Goal: Information Seeking & Learning: Learn about a topic

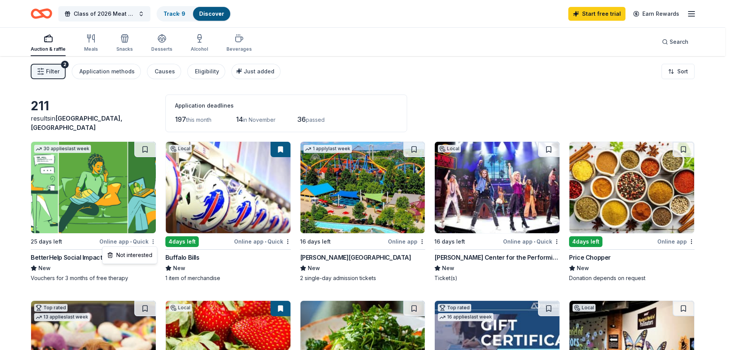
click at [155, 239] on html "10% Class of 2026 Meat & Basket Raffle Track · 9 Discover Start free trial Earn…" at bounding box center [365, 175] width 731 height 350
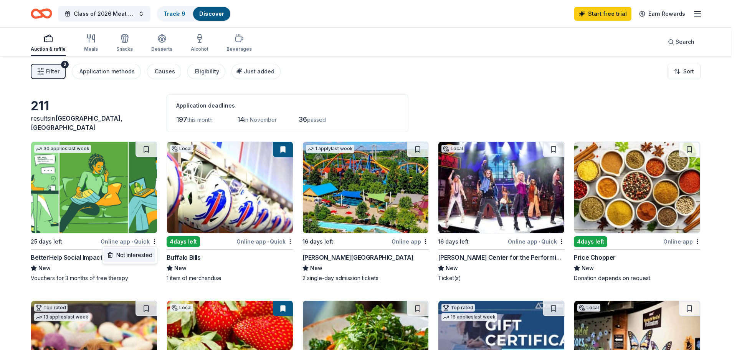
click at [145, 254] on div "Not interested" at bounding box center [129, 255] width 51 height 14
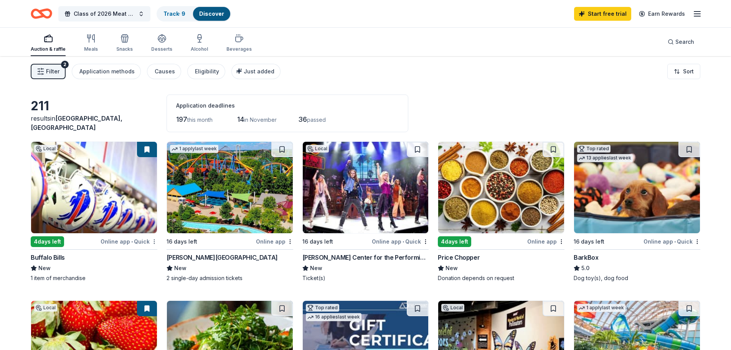
click at [156, 243] on html "10% Class of 2026 Meat & Basket Raffle Track · 9 Discover Start free trial Earn…" at bounding box center [365, 175] width 731 height 350
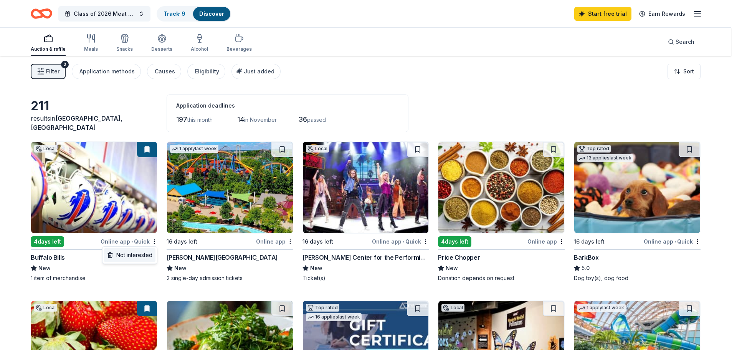
click at [150, 257] on div "Not interested" at bounding box center [129, 255] width 51 height 14
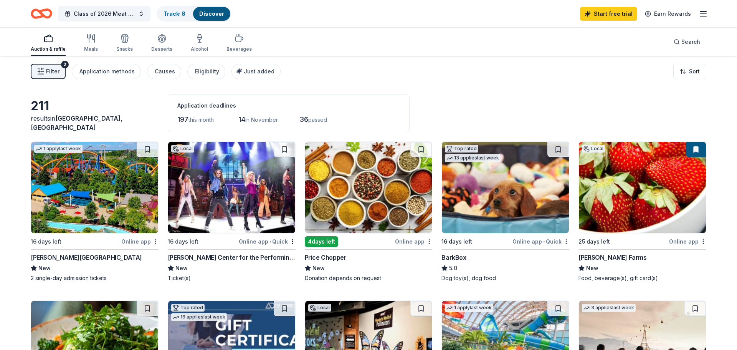
click at [153, 242] on html "10% Class of 2026 Meat & Basket Raffle Track · 8 Discover Start free trial Earn…" at bounding box center [368, 175] width 737 height 350
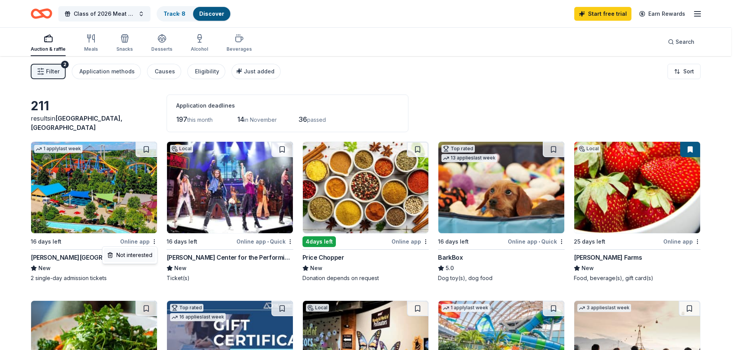
click at [149, 257] on div "Not interested" at bounding box center [129, 255] width 51 height 14
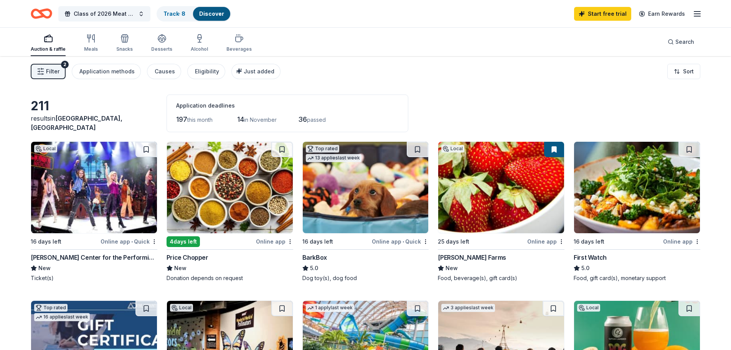
click at [155, 243] on html "10% Class of 2026 Meat & Basket Raffle Track · 8 Discover Start free trial Earn…" at bounding box center [368, 175] width 737 height 350
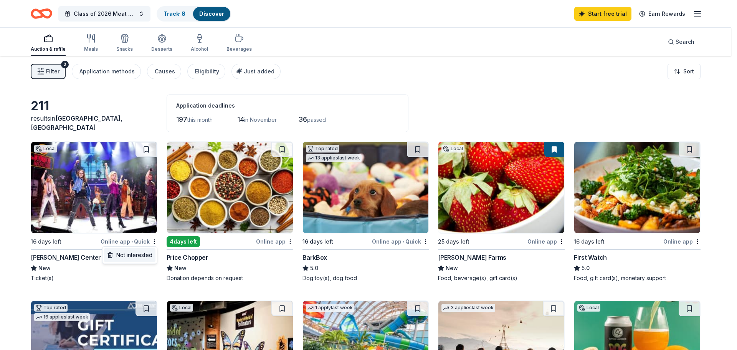
click at [150, 254] on div "Not interested" at bounding box center [129, 255] width 51 height 14
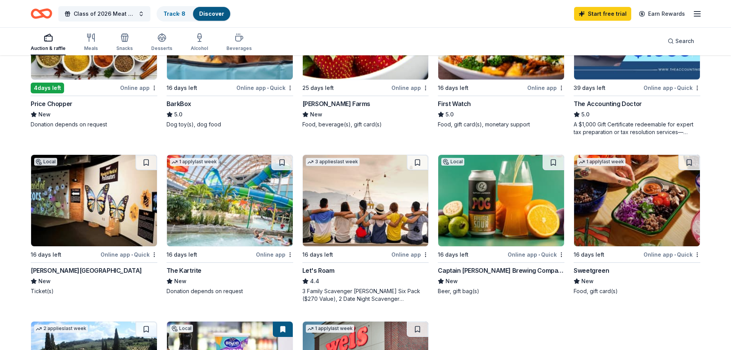
scroll to position [38, 0]
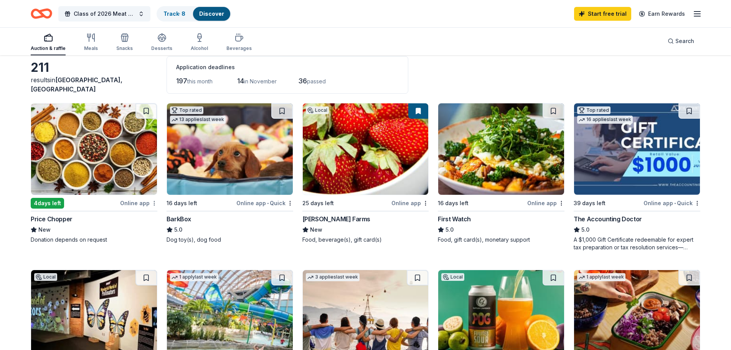
click at [153, 206] on html "10% Class of 2026 Meat & Basket Raffle Track · 8 Discover Start free trial Earn…" at bounding box center [365, 137] width 731 height 350
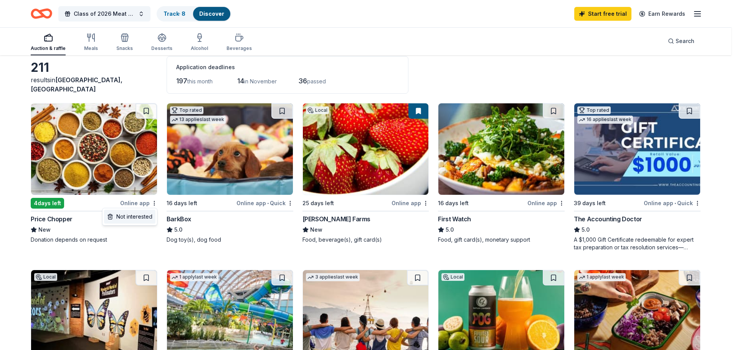
click at [144, 217] on div "Not interested" at bounding box center [129, 216] width 51 height 14
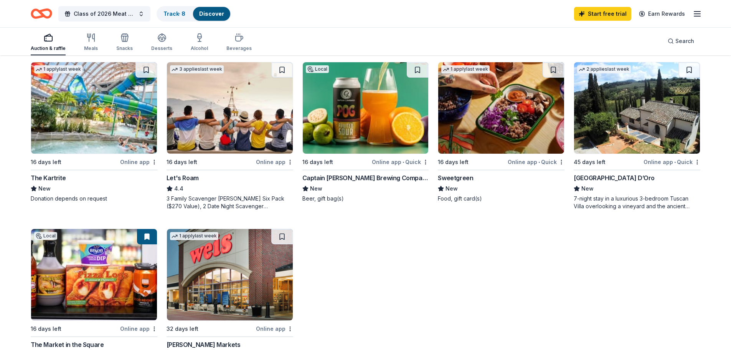
scroll to position [0, 0]
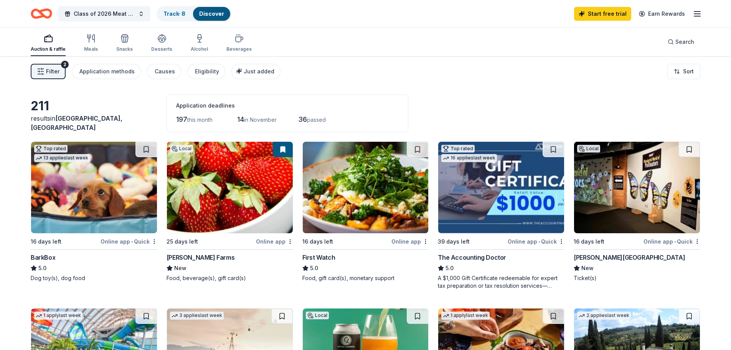
click at [195, 106] on div "Application deadlines" at bounding box center [287, 105] width 223 height 9
click at [180, 114] on div "197 this month" at bounding box center [196, 119] width 40 height 12
click at [185, 120] on span "197" at bounding box center [181, 119] width 11 height 8
click at [190, 121] on span "this month" at bounding box center [199, 119] width 25 height 7
click at [202, 121] on span "this month" at bounding box center [199, 119] width 25 height 7
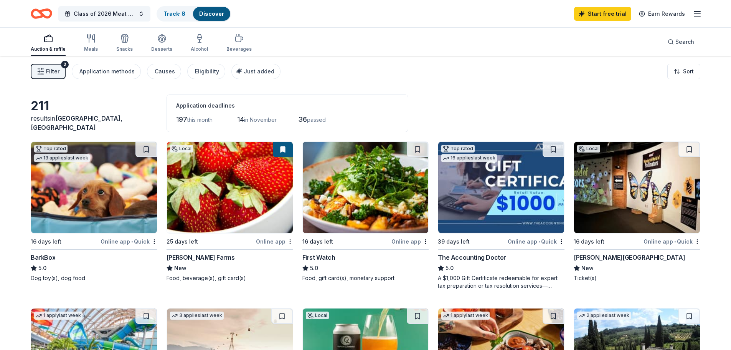
click at [242, 120] on span "14" at bounding box center [240, 119] width 7 height 8
drag, startPoint x: 272, startPoint y: 120, endPoint x: 289, endPoint y: 120, distance: 16.9
click at [287, 120] on div "197 this month 14 in November 36 passed" at bounding box center [287, 119] width 223 height 12
click at [304, 119] on span "36" at bounding box center [302, 119] width 9 height 8
click at [43, 114] on div "211" at bounding box center [94, 105] width 127 height 15
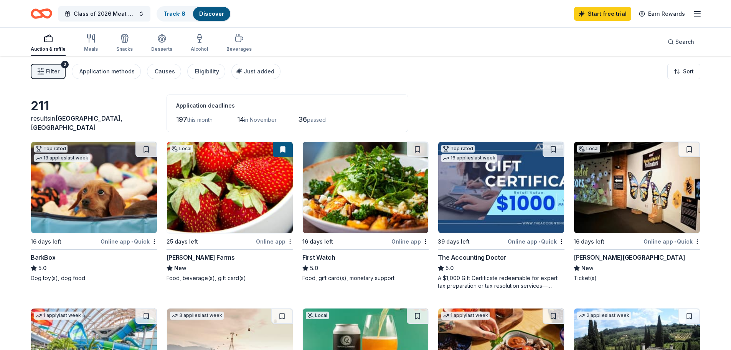
click at [36, 128] on div "results in [GEOGRAPHIC_DATA], [GEOGRAPHIC_DATA]" at bounding box center [94, 123] width 127 height 18
click at [263, 77] on button "Just added" at bounding box center [255, 71] width 49 height 15
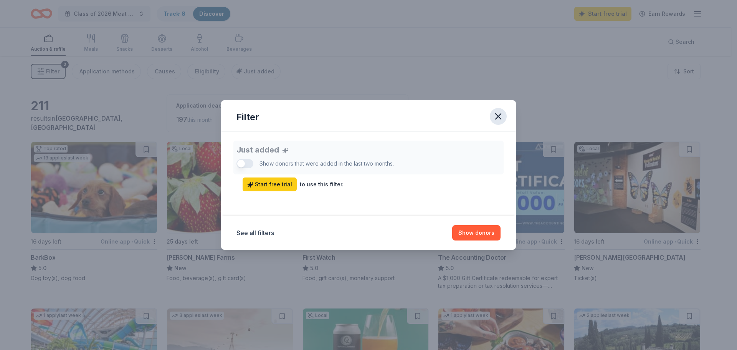
click at [495, 115] on icon "button" at bounding box center [498, 116] width 11 height 11
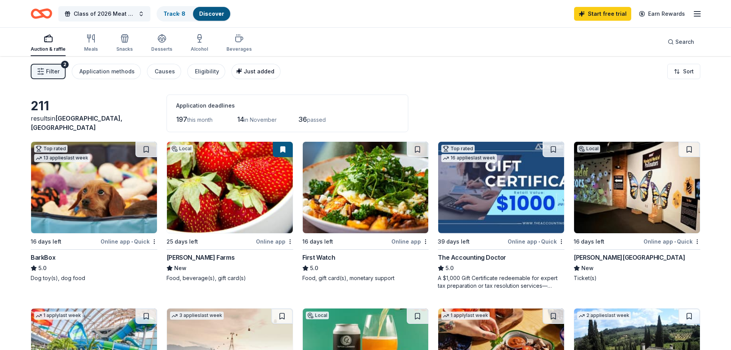
click at [246, 74] on span "Just added" at bounding box center [259, 71] width 31 height 7
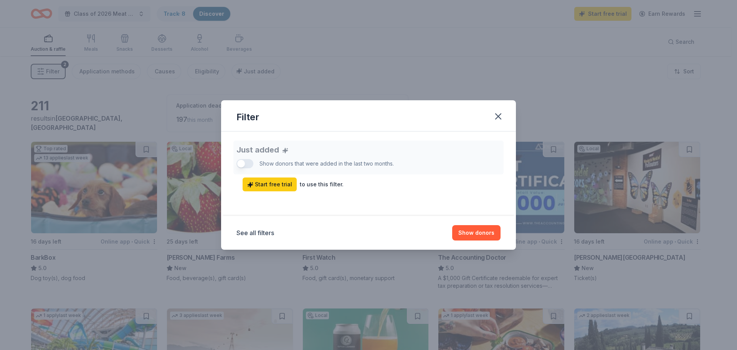
drag, startPoint x: 498, startPoint y: 117, endPoint x: 393, endPoint y: 109, distance: 105.5
click at [493, 117] on icon "button" at bounding box center [498, 116] width 11 height 11
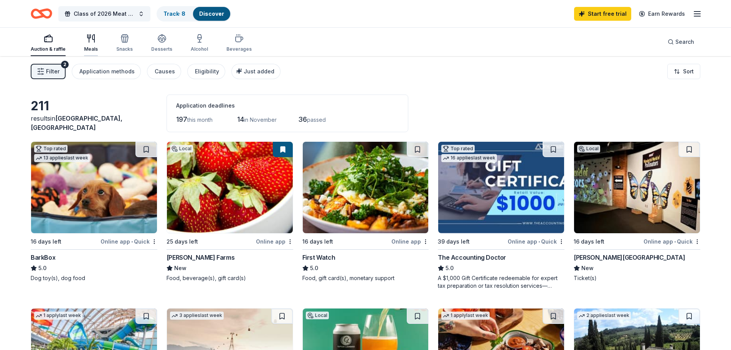
click at [86, 45] on div "Meals" at bounding box center [91, 43] width 14 height 18
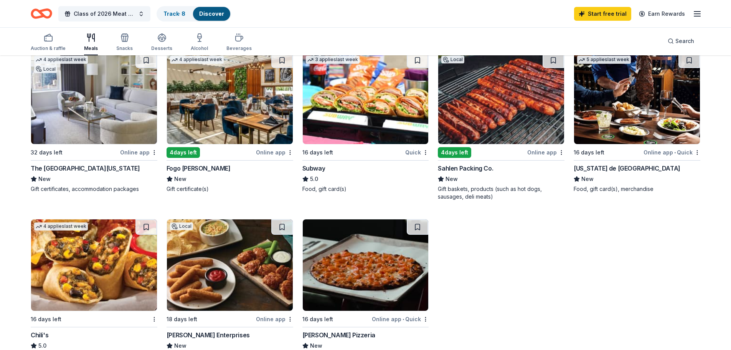
scroll to position [153, 0]
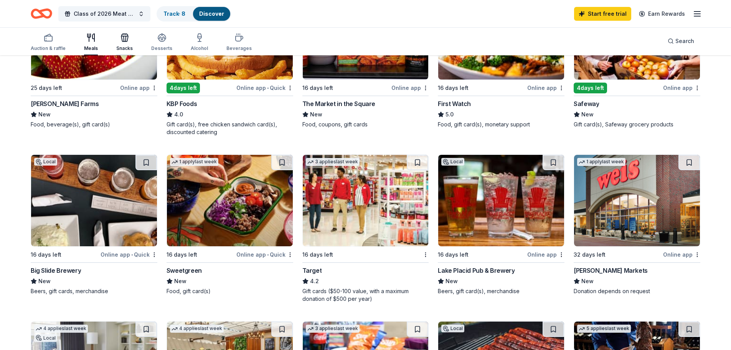
click at [129, 46] on div "Snacks" at bounding box center [124, 48] width 16 height 6
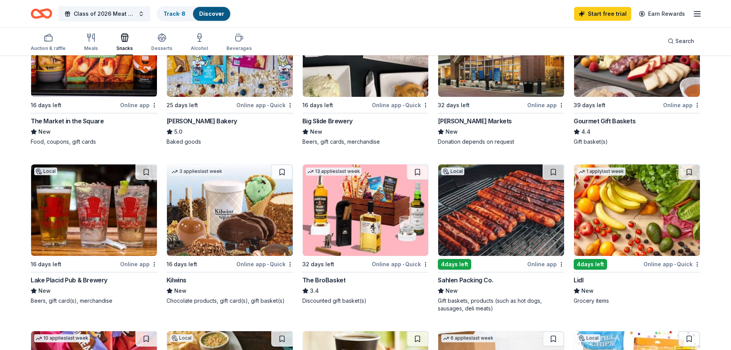
scroll to position [98, 0]
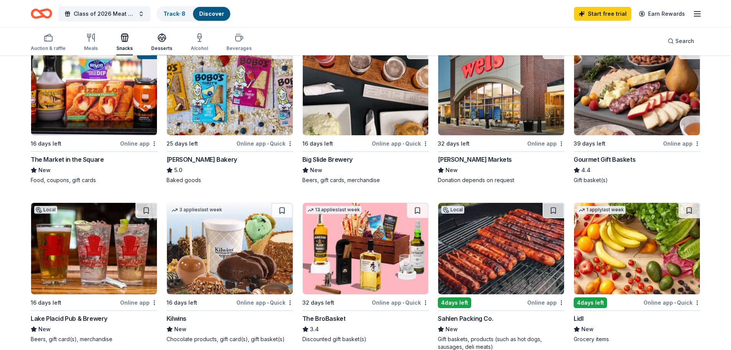
click at [157, 45] on div "Desserts" at bounding box center [161, 42] width 21 height 18
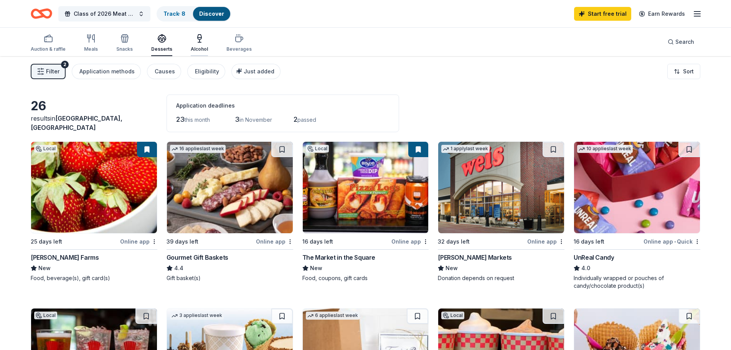
drag, startPoint x: 200, startPoint y: 43, endPoint x: 200, endPoint y: 48, distance: 5.8
click at [200, 43] on icon "button" at bounding box center [199, 38] width 9 height 9
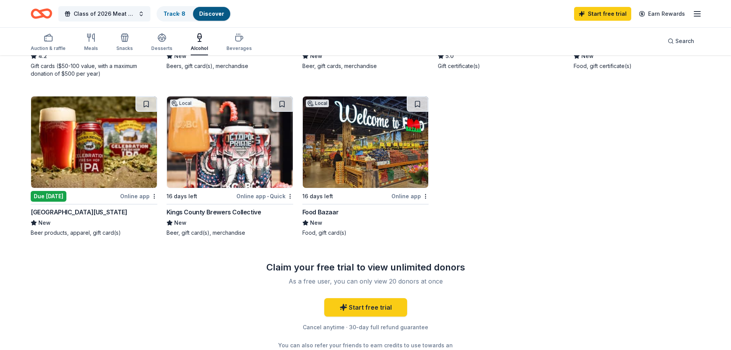
scroll to position [609, 0]
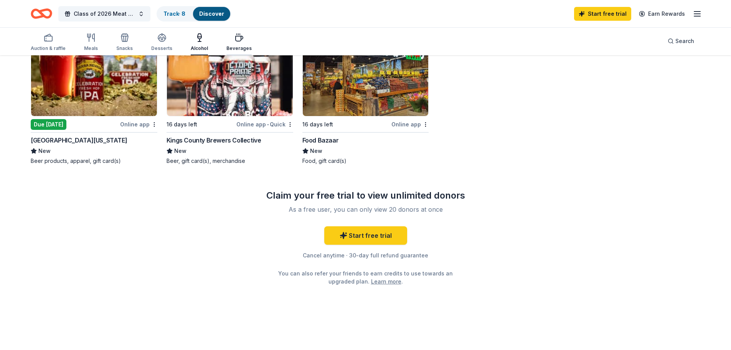
click at [236, 41] on icon "button" at bounding box center [238, 37] width 9 height 9
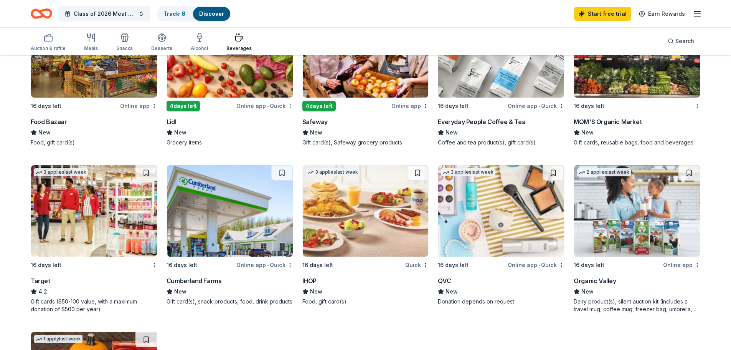
scroll to position [256, 0]
